Goal: Information Seeking & Learning: Learn about a topic

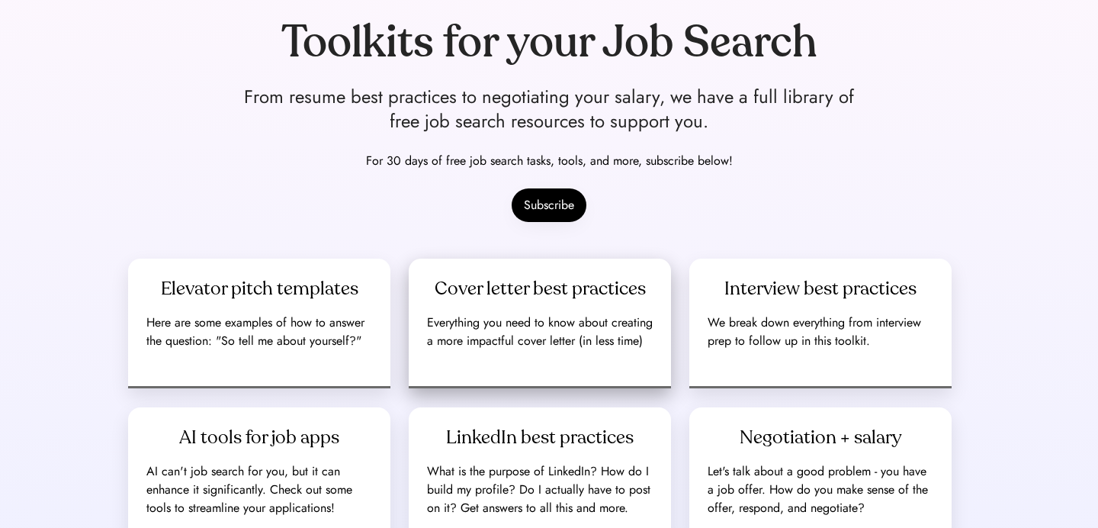
scroll to position [312, 0]
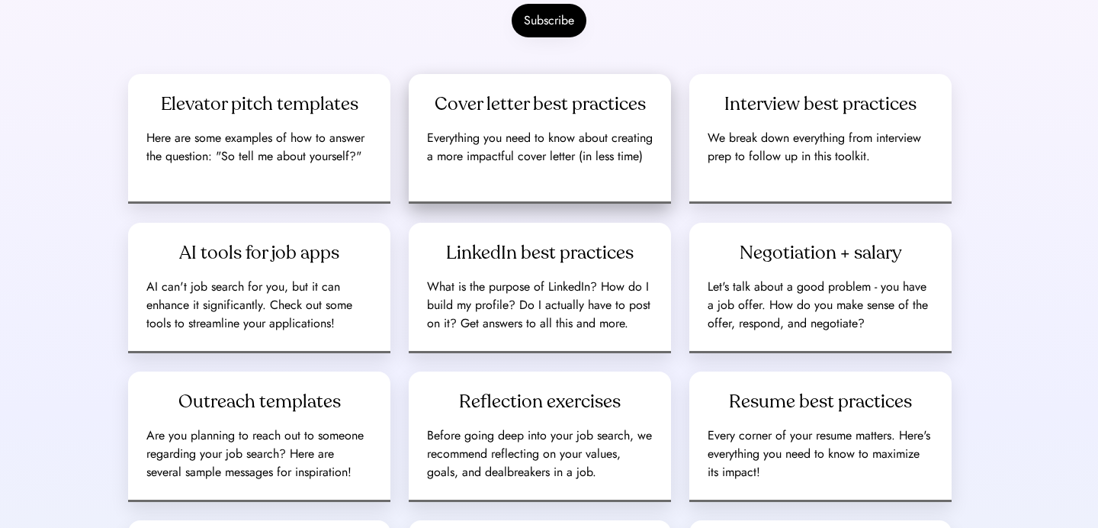
click at [538, 109] on div "Cover letter best practices" at bounding box center [540, 104] width 211 height 24
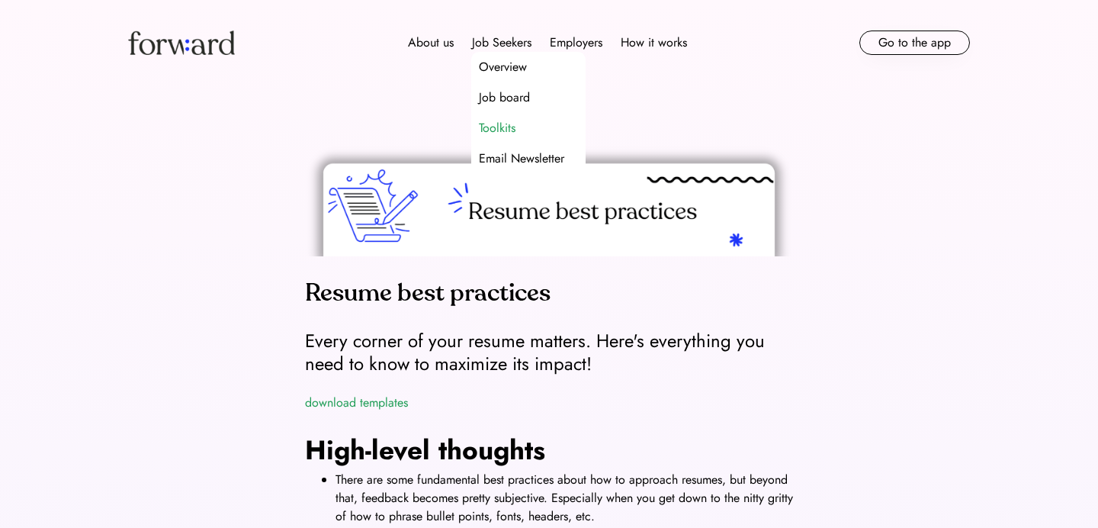
click at [510, 125] on div "Toolkits" at bounding box center [497, 128] width 37 height 18
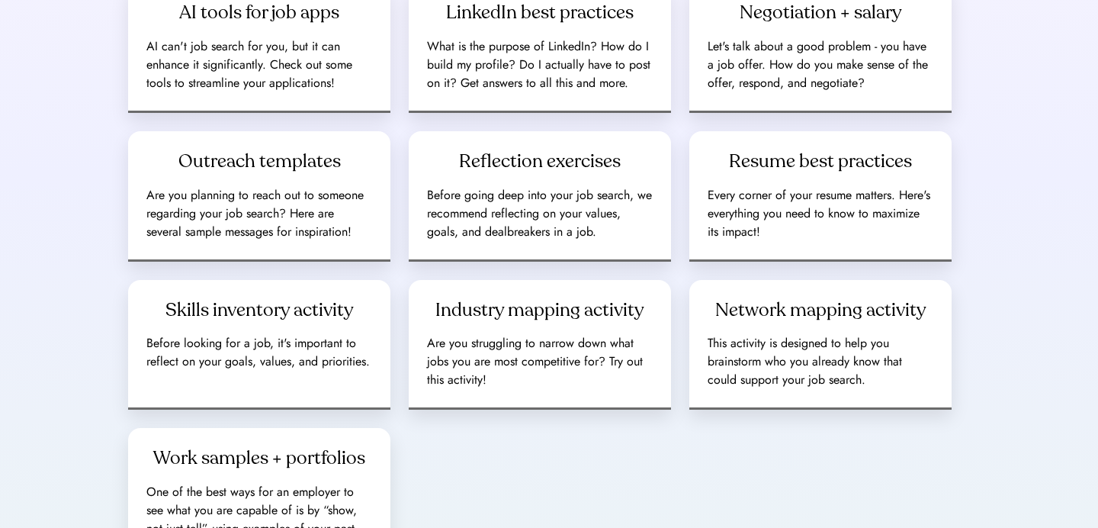
scroll to position [642, 0]
